Goal: Task Accomplishment & Management: Use online tool/utility

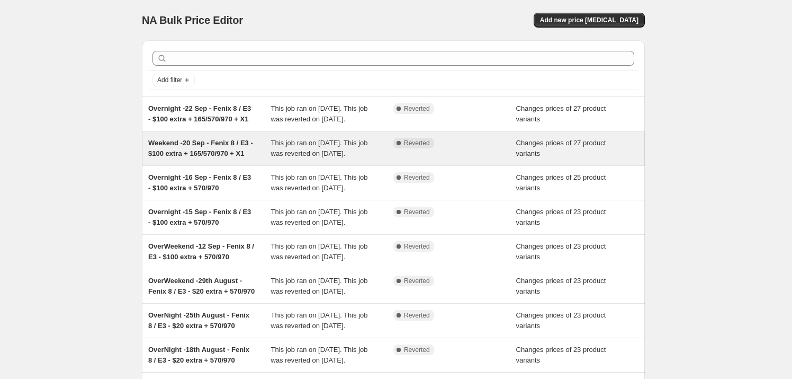
click at [217, 157] on span "Weekend -20 Sep - Fenix 8 / E3 - $100 extra + 165/570/970 + X1" at bounding box center [200, 148] width 105 height 19
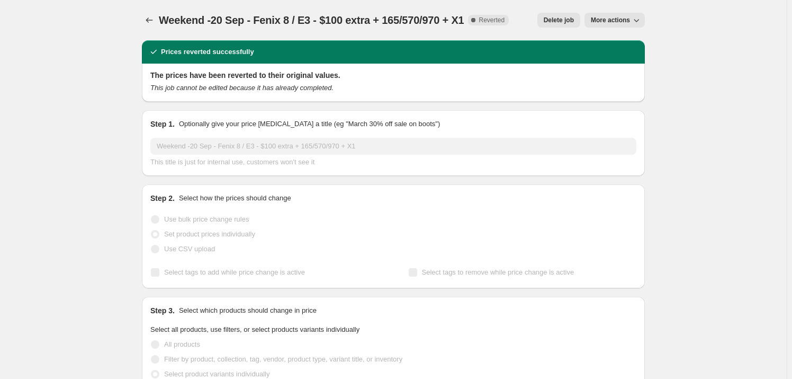
click at [612, 16] on span "More actions" at bounding box center [610, 20] width 39 height 8
click at [614, 40] on span "Copy to new job" at bounding box center [619, 42] width 49 height 8
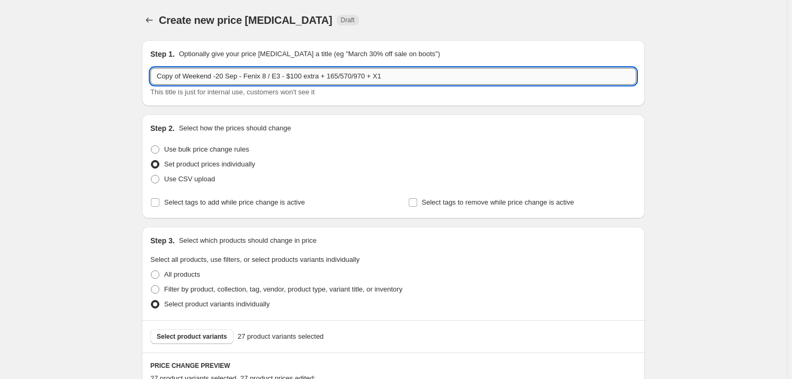
drag, startPoint x: 185, startPoint y: 75, endPoint x: 154, endPoint y: 76, distance: 31.3
click at [154, 75] on input "Copy of Weekend -20 Sep - Fenix 8 / E3 - $100 extra + 165/570/970 + X1" at bounding box center [393, 76] width 486 height 17
click at [196, 76] on input "Weekend -20 Sep - Fenix 8 / E3 - $100 extra + 165/570/970 + X1" at bounding box center [393, 76] width 486 height 17
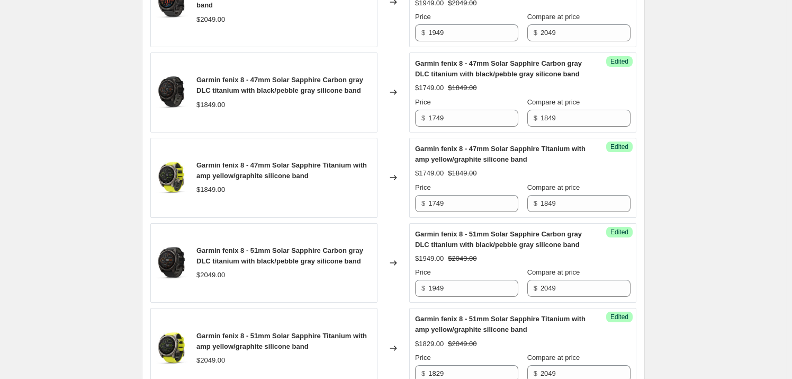
scroll to position [1922, 0]
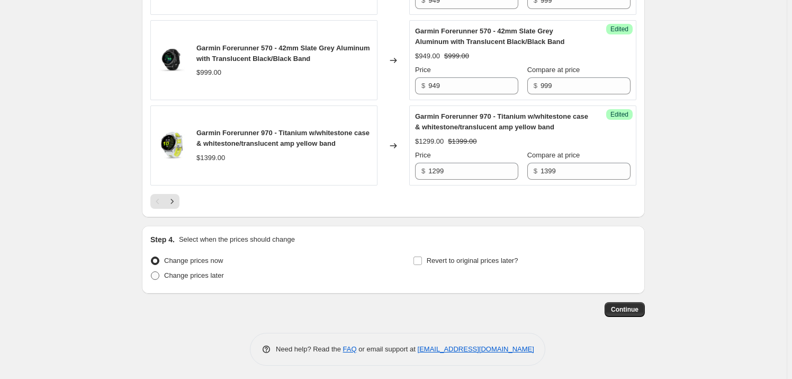
type input "Weekend -27 Sep - Fenix 8 / E3 - $100 extra + 165/570/970 + X1"
click at [187, 271] on span "Change prices later" at bounding box center [194, 275] width 60 height 8
click at [151, 271] on input "Change prices later" at bounding box center [151, 271] width 1 height 1
radio input "true"
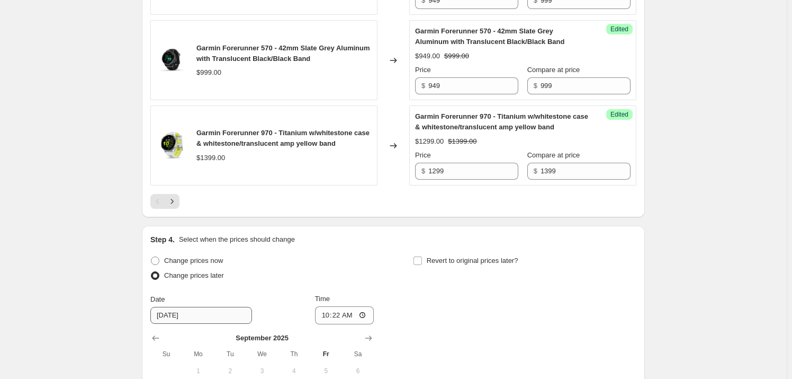
scroll to position [2002, 0]
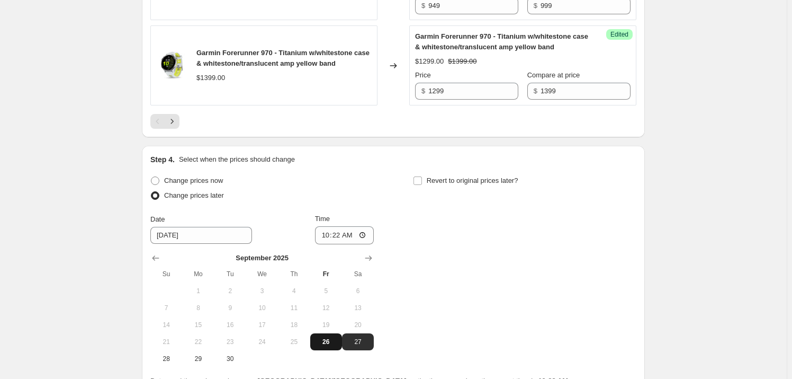
click at [325, 337] on span "26" at bounding box center [326, 341] width 23 height 8
type input "[DATE]"
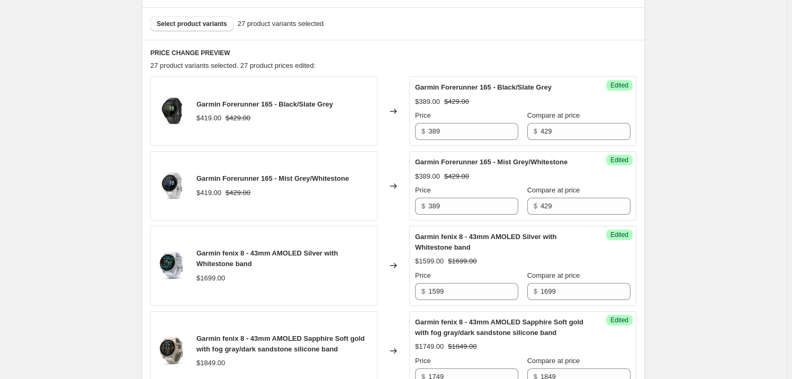
scroll to position [0, 0]
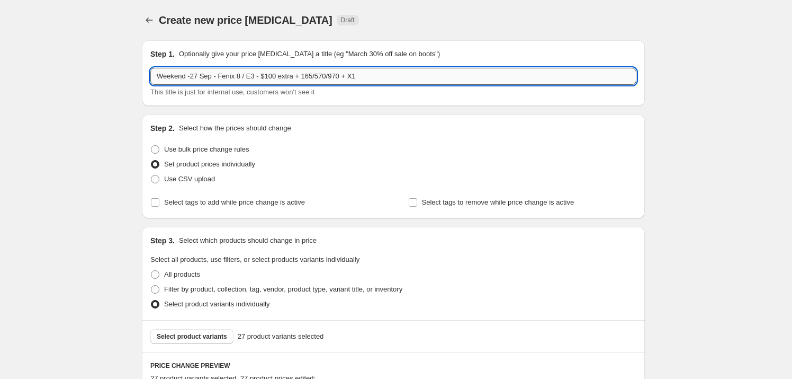
click at [196, 72] on input "Weekend -27 Sep - Fenix 8 / E3 - $100 extra + 165/570/970 + X1" at bounding box center [393, 76] width 486 height 17
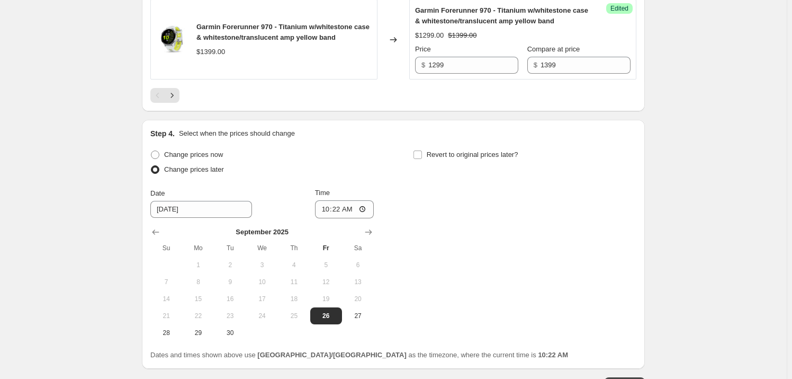
scroll to position [2103, 0]
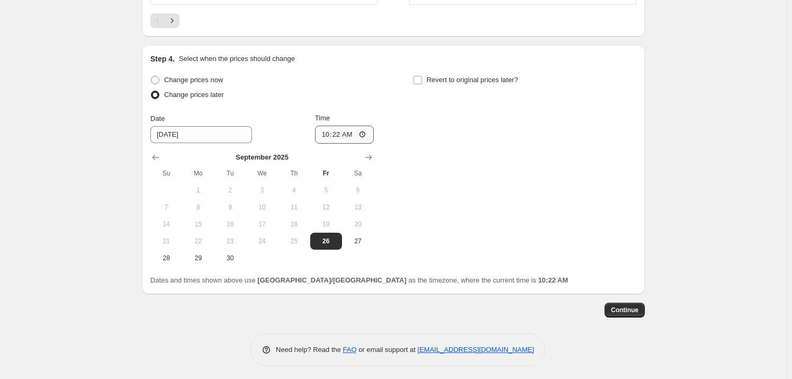
type input "Weekend -26 Sep - Fenix 8 / E3 - $100 extra + 165/570/970 + X1"
click at [326, 132] on input "10:22" at bounding box center [344, 135] width 59 height 18
type input "18:00"
click at [417, 76] on input "Revert to original prices later?" at bounding box center [418, 80] width 8 height 8
checkbox input "true"
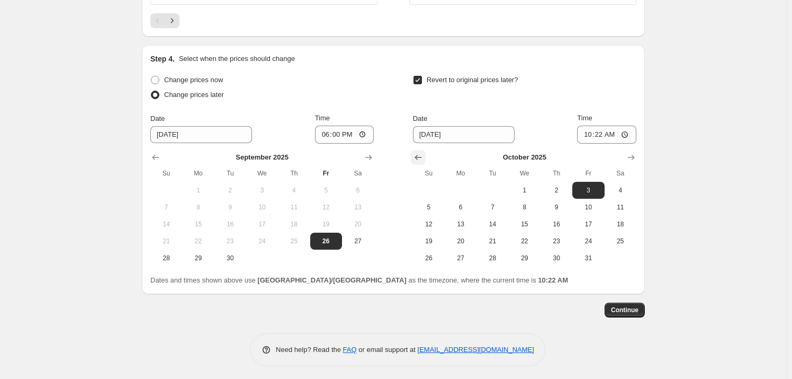
click at [415, 155] on icon "Show previous month, September 2025" at bounding box center [418, 157] width 11 height 11
click at [462, 256] on span "29" at bounding box center [460, 258] width 23 height 8
type input "[DATE]"
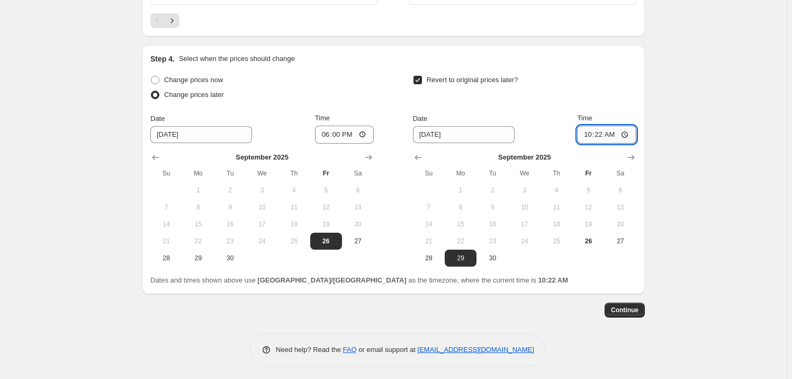
click at [589, 131] on input "10:22" at bounding box center [606, 135] width 59 height 18
type input "03:00"
click at [630, 309] on span "Continue" at bounding box center [625, 310] width 28 height 8
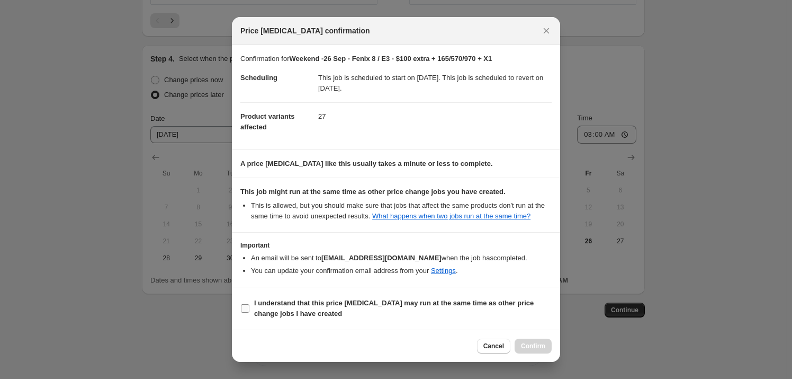
click at [245, 305] on input "I understand that this price [MEDICAL_DATA] may run at the same time as other p…" at bounding box center [245, 308] width 8 height 8
checkbox input "true"
click at [541, 344] on span "Confirm" at bounding box center [533, 346] width 24 height 8
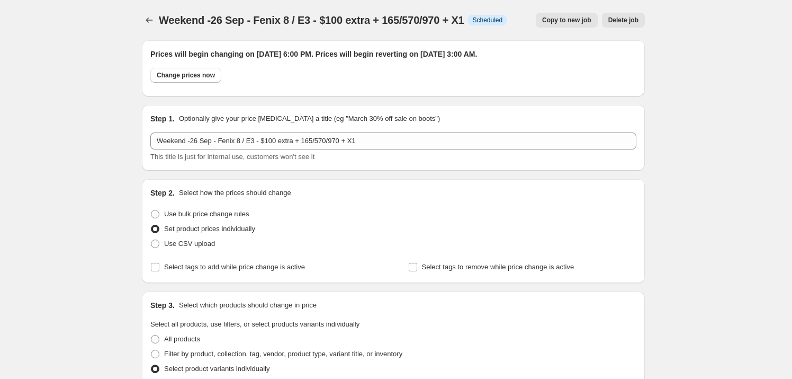
scroll to position [2103, 0]
